Goal: Navigation & Orientation: Find specific page/section

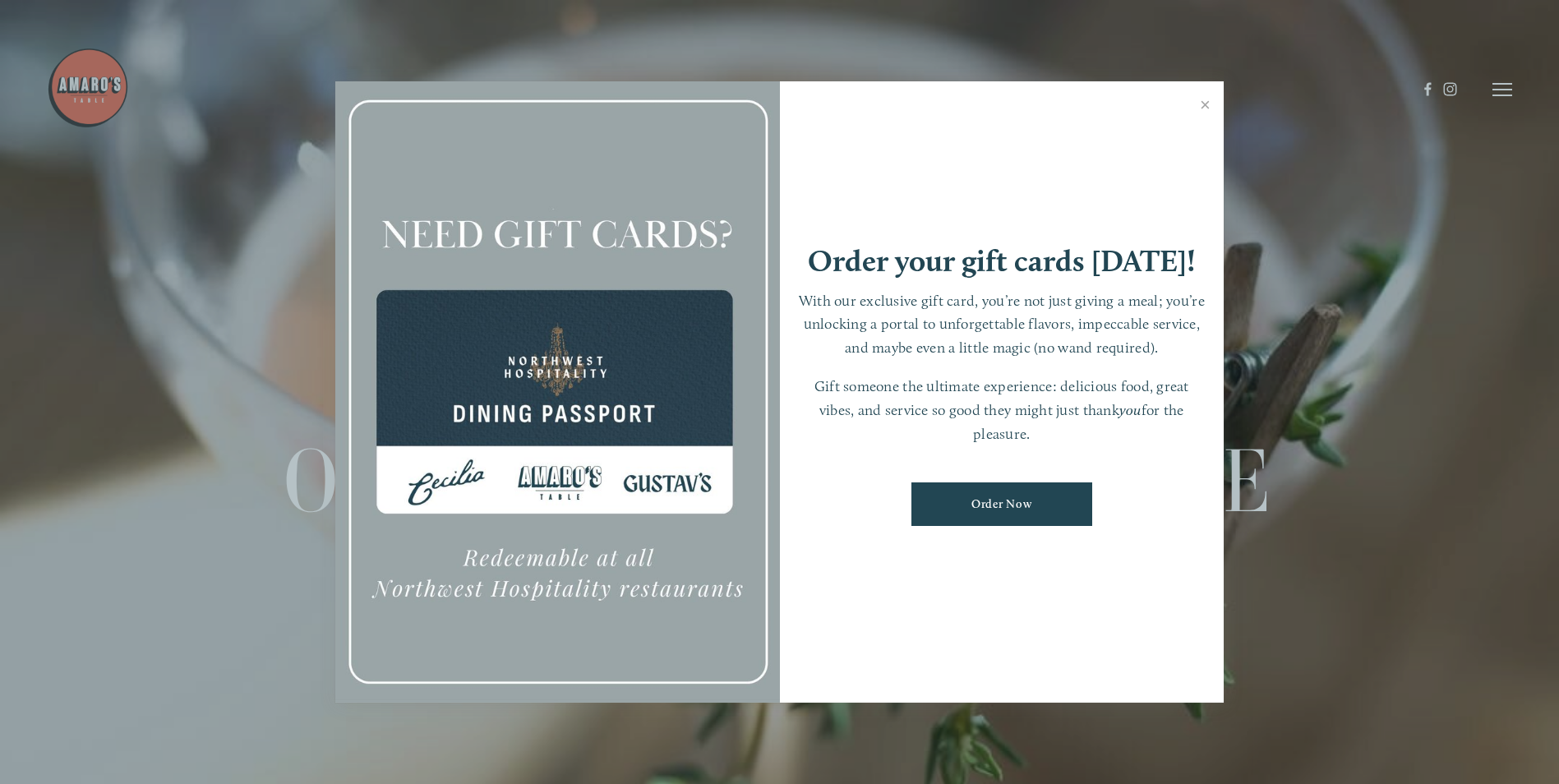
scroll to position [34, 0]
click at [1200, 103] on link "Close" at bounding box center [1205, 106] width 32 height 46
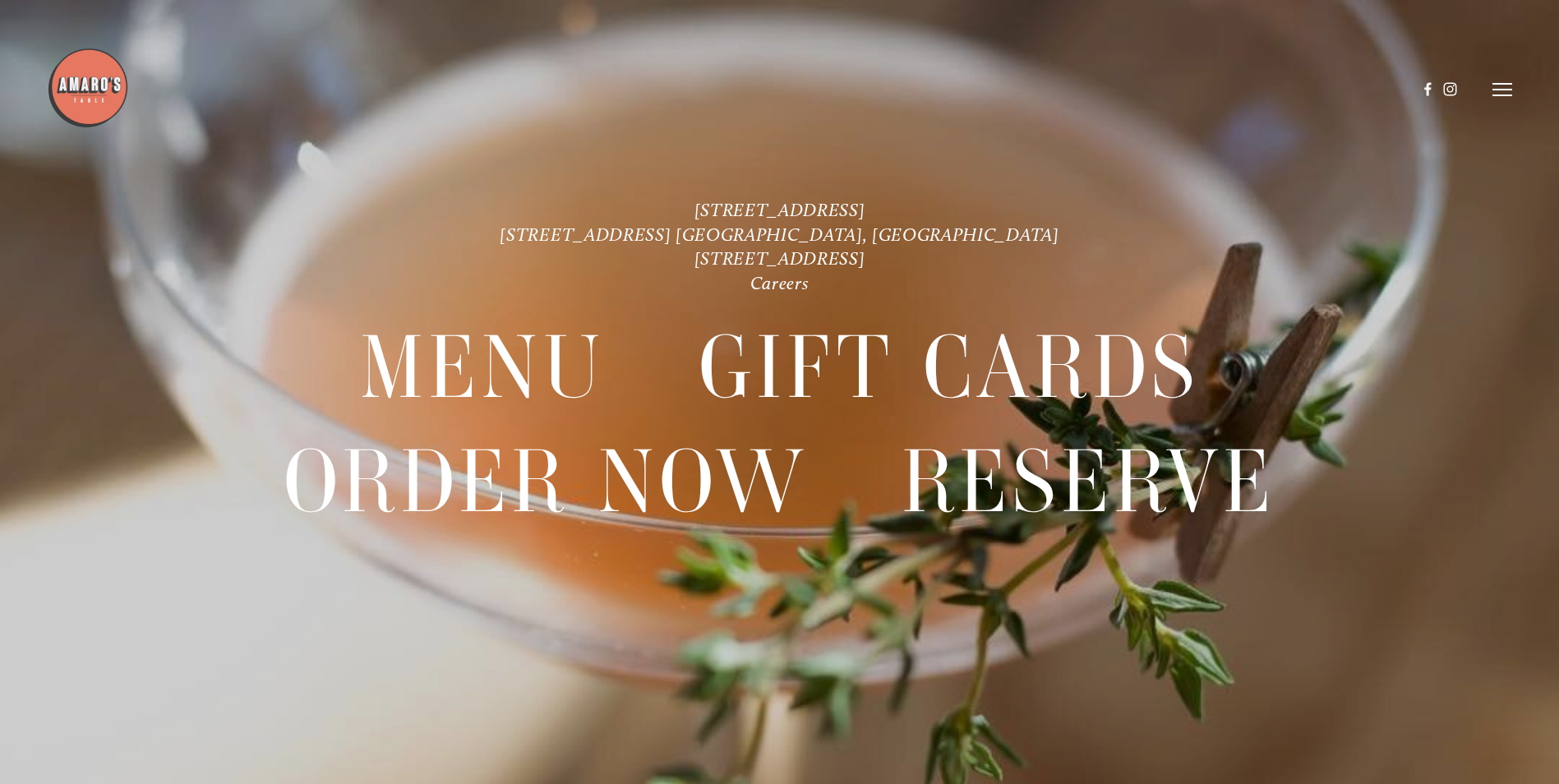
click at [1489, 81] on header "Menu Order Now Visit Gallery 0" at bounding box center [779, 90] width 1465 height 179
click at [1508, 81] on header "Menu Order Now Visit Gallery 0" at bounding box center [779, 90] width 1465 height 179
click at [1506, 88] on icon at bounding box center [1502, 90] width 20 height 15
click at [1245, 354] on div "Gift Cards" at bounding box center [948, 368] width 594 height 114
click at [528, 345] on span "Menu" at bounding box center [483, 368] width 245 height 112
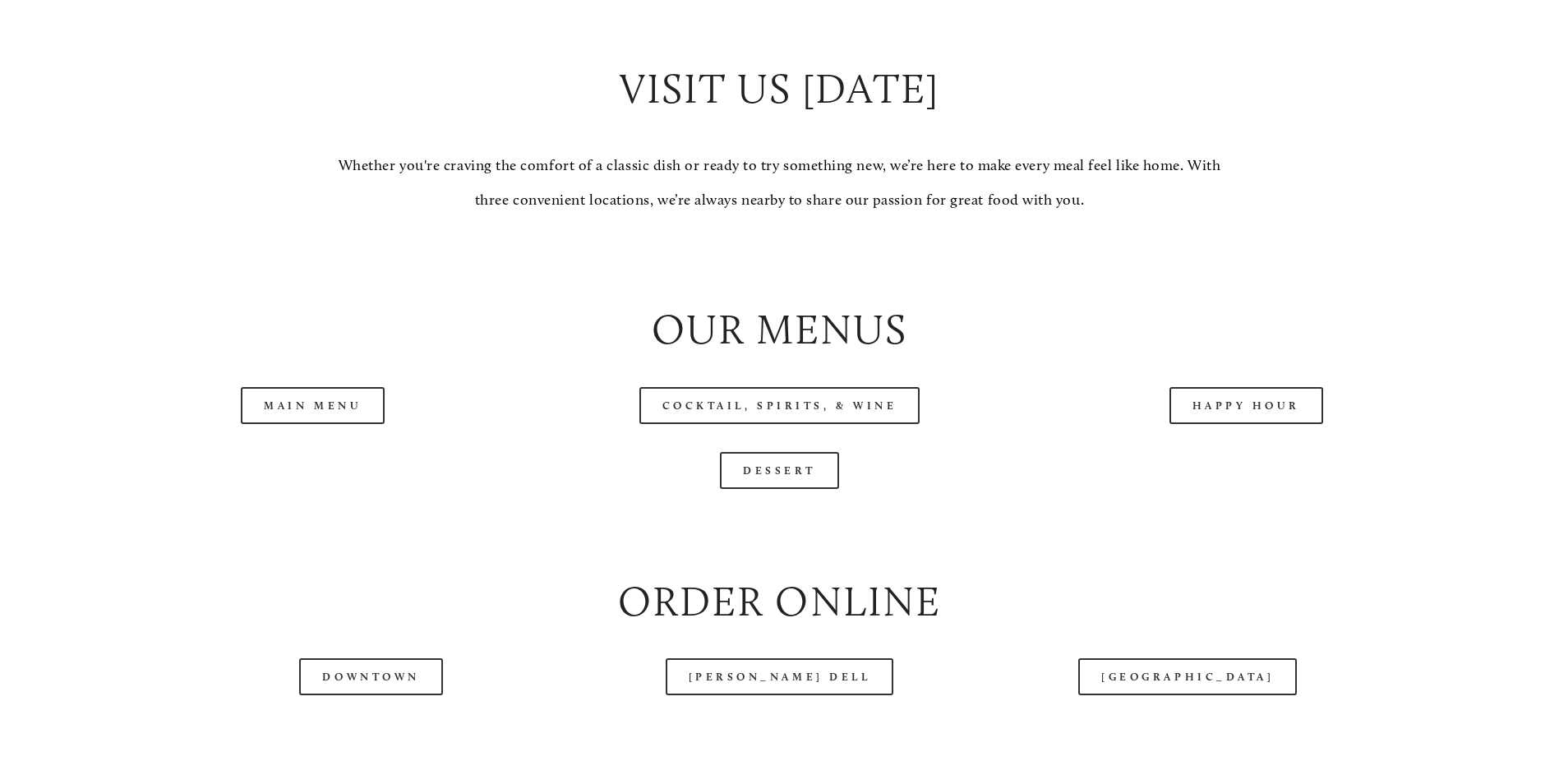
scroll to position [1890, 0]
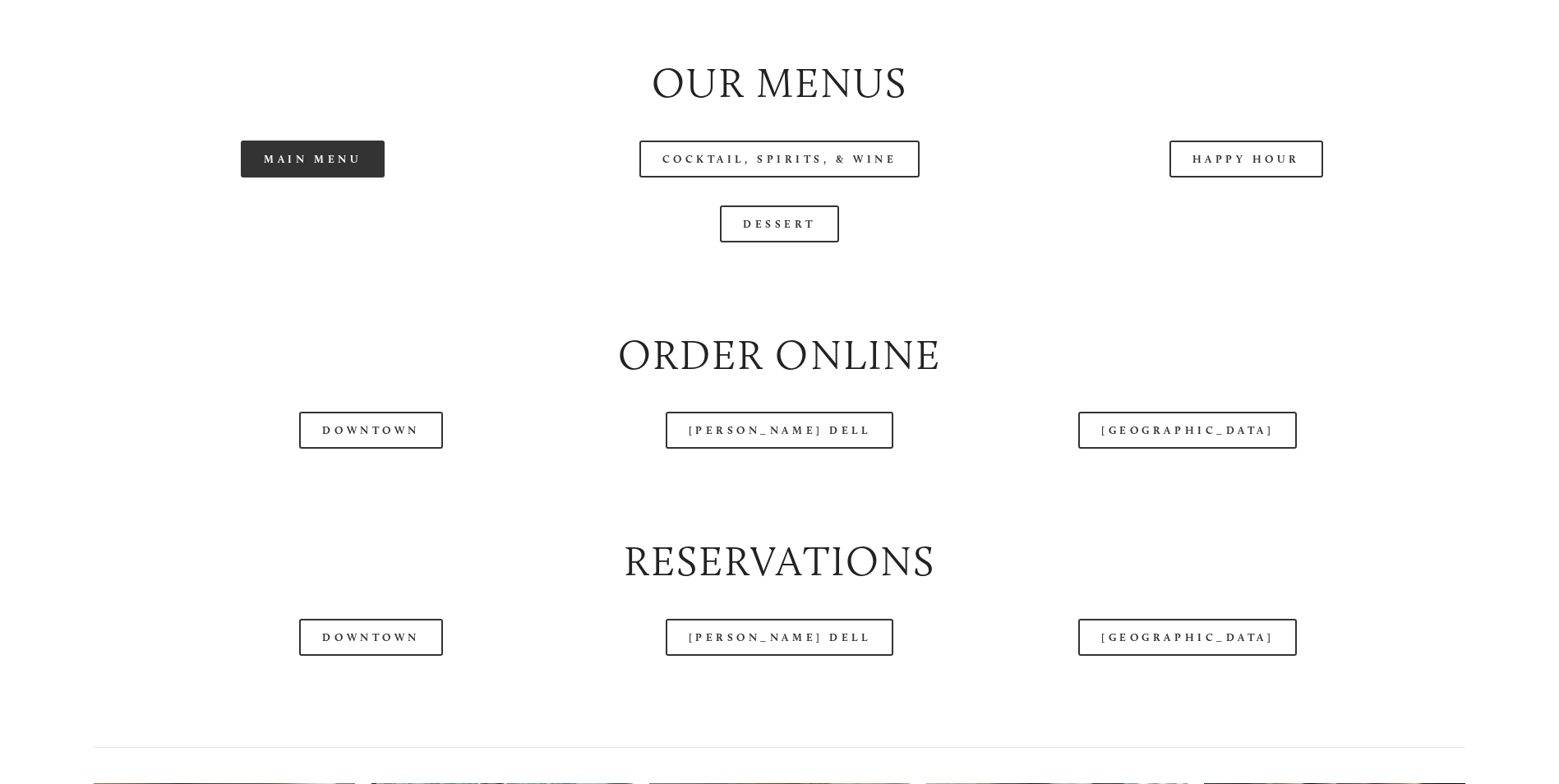
click at [328, 178] on link "Main Menu" at bounding box center [312, 159] width 144 height 37
